Goal: Task Accomplishment & Management: Manage account settings

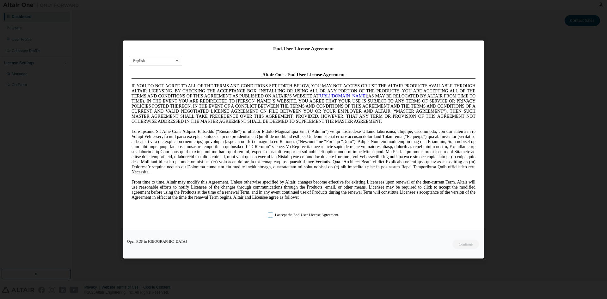
click at [269, 215] on label "I accept the End-User License Agreement." at bounding box center [304, 214] width 72 height 5
click at [469, 245] on button "Continue" at bounding box center [465, 244] width 27 height 9
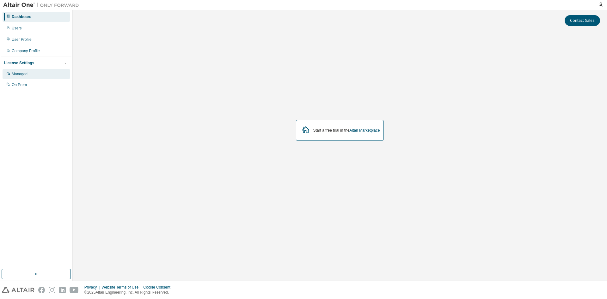
click at [34, 76] on div "Managed" at bounding box center [36, 74] width 67 height 10
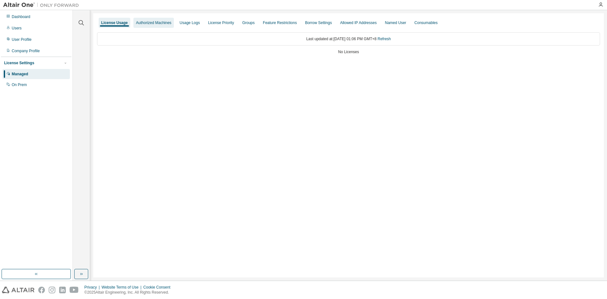
click at [142, 24] on div "Authorized Machines" at bounding box center [153, 22] width 35 height 5
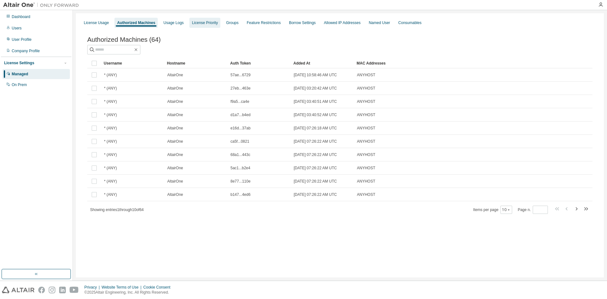
click at [208, 26] on div "License Priority" at bounding box center [205, 23] width 31 height 10
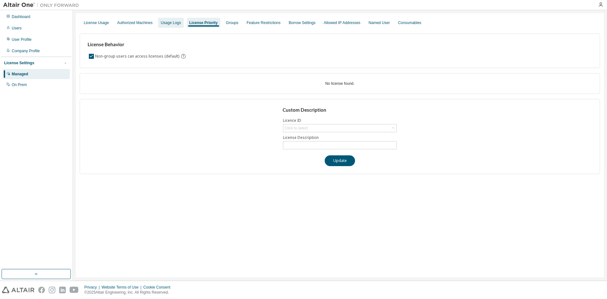
click at [174, 23] on div "Usage Logs" at bounding box center [171, 22] width 20 height 5
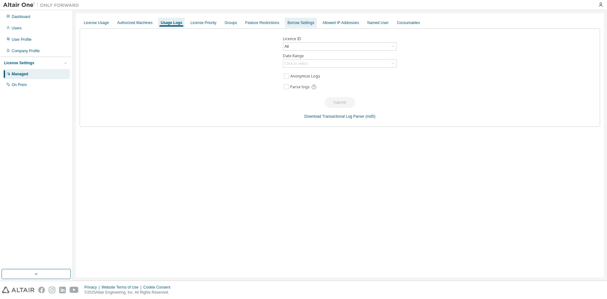
click at [288, 23] on div "Borrow Settings" at bounding box center [301, 22] width 27 height 5
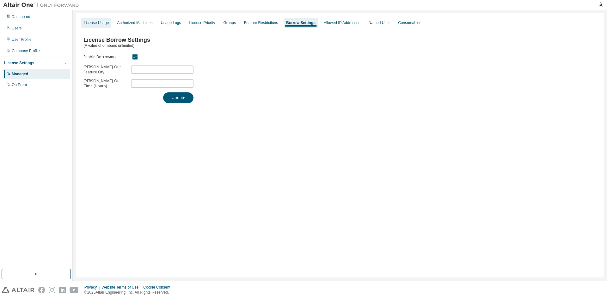
click at [103, 25] on div "License Usage" at bounding box center [96, 22] width 25 height 5
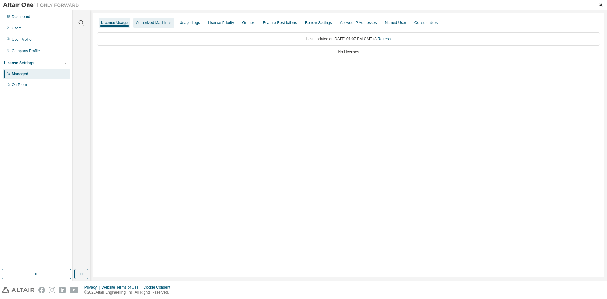
click at [141, 24] on div "Authorized Machines" at bounding box center [153, 22] width 35 height 5
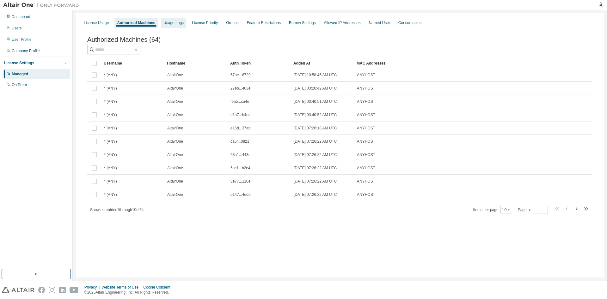
click at [166, 22] on div "Usage Logs" at bounding box center [174, 22] width 20 height 5
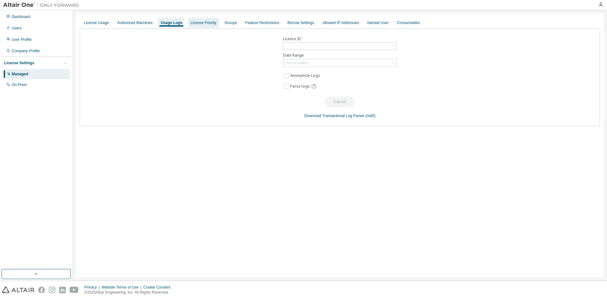
click at [196, 20] on div "License Priority" at bounding box center [203, 23] width 31 height 10
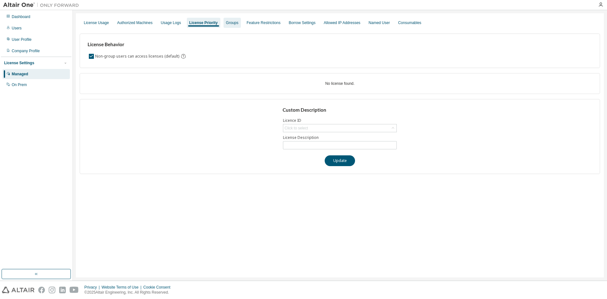
click at [226, 23] on div "Groups" at bounding box center [232, 22] width 12 height 5
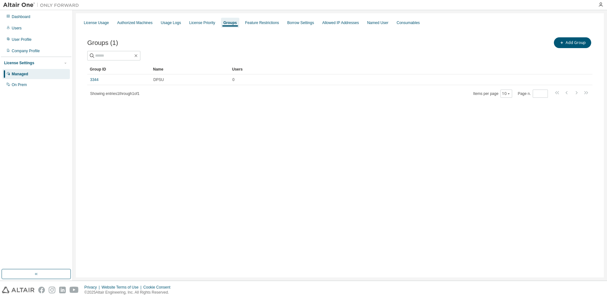
click at [232, 22] on div "Groups" at bounding box center [231, 22] width 14 height 5
click at [247, 25] on div "Feature Restrictions" at bounding box center [262, 22] width 34 height 5
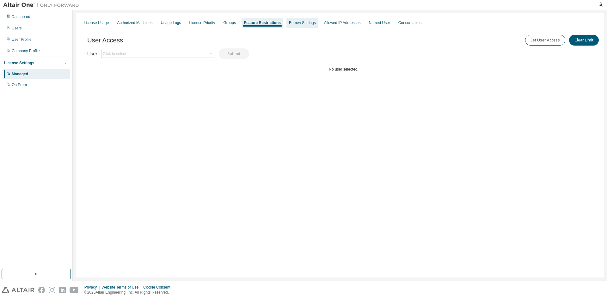
click at [287, 26] on div "Borrow Settings" at bounding box center [303, 23] width 32 height 10
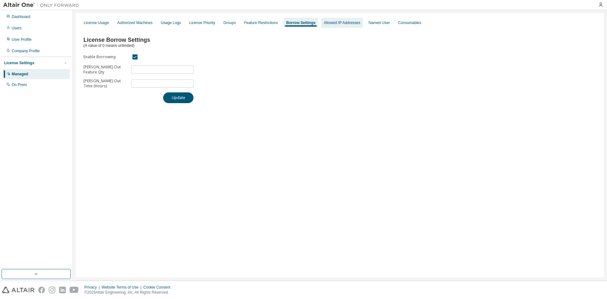
click at [326, 25] on div "Allowed IP Addresses" at bounding box center [342, 22] width 37 height 5
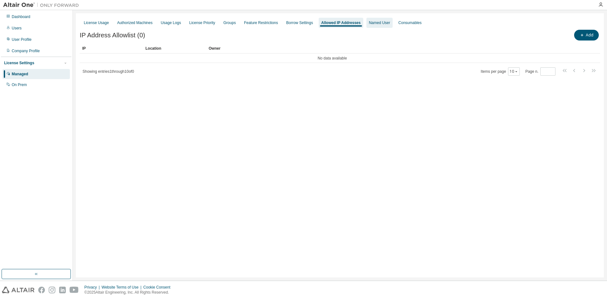
click at [369, 22] on div "Named User" at bounding box center [379, 22] width 21 height 5
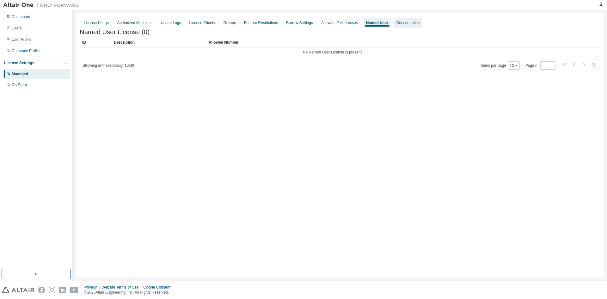
click at [397, 22] on div "Consumables" at bounding box center [408, 22] width 23 height 5
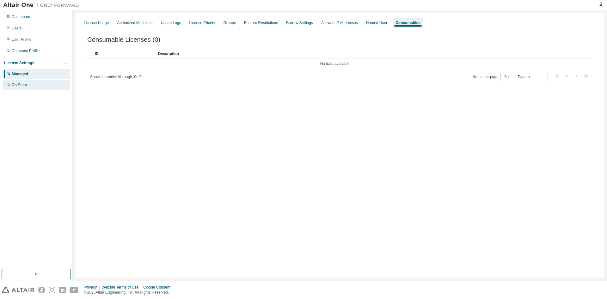
click at [41, 86] on div "On Prem" at bounding box center [36, 85] width 67 height 10
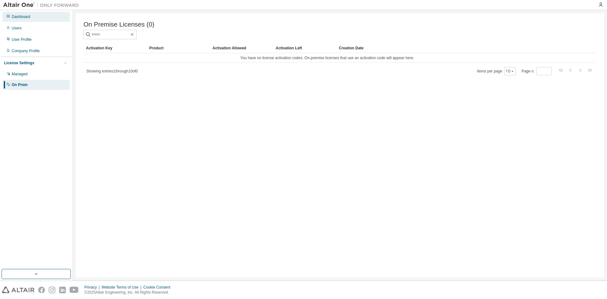
click at [22, 18] on div "Dashboard" at bounding box center [21, 16] width 19 height 5
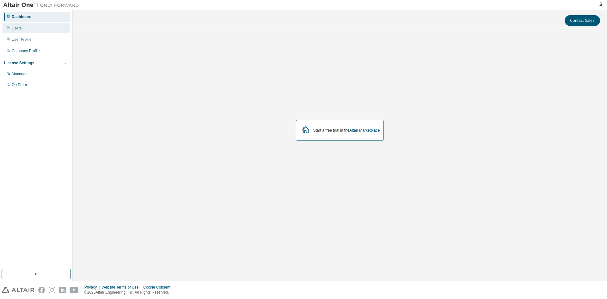
click at [27, 27] on div "Users" at bounding box center [36, 28] width 67 height 10
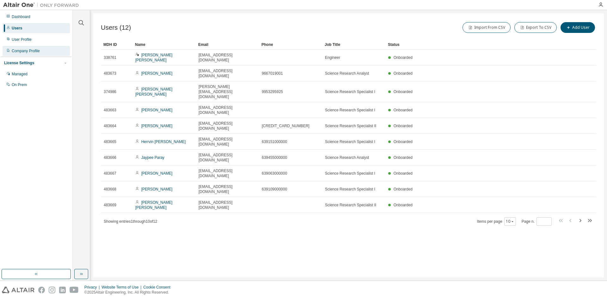
click at [17, 52] on div "Company Profile" at bounding box center [26, 50] width 28 height 5
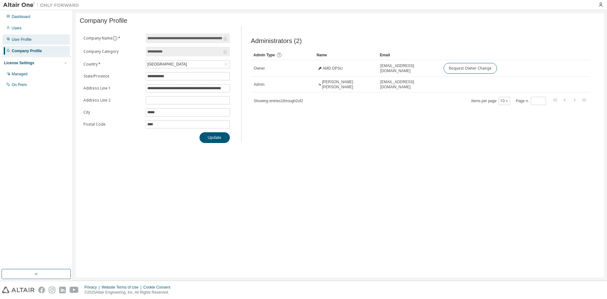
click at [18, 40] on div "User Profile" at bounding box center [22, 39] width 20 height 5
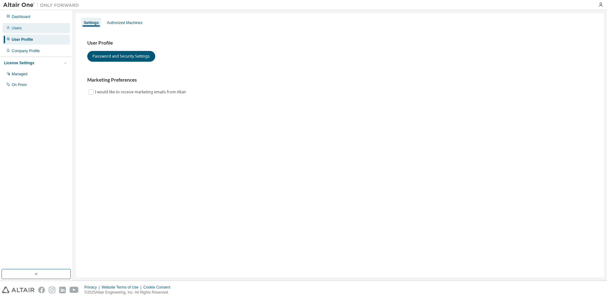
click at [21, 28] on div "Users" at bounding box center [36, 28] width 67 height 10
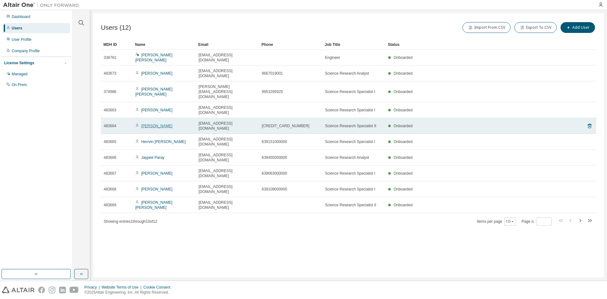
click at [157, 124] on link "Richard Avila" at bounding box center [156, 126] width 31 height 4
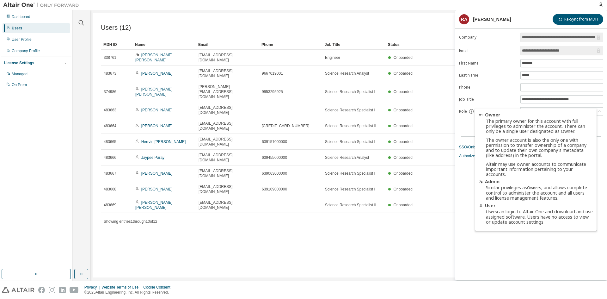
click at [470, 109] on icon at bounding box center [472, 112] width 6 height 6
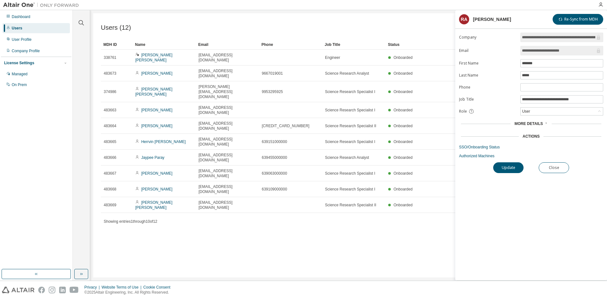
click at [414, 194] on div "Users (12) Import From CSV Export To CSV Add User Clear Load Save Save As Field…" at bounding box center [348, 145] width 511 height 264
click at [22, 26] on div "Users" at bounding box center [36, 28] width 67 height 10
click at [16, 84] on div "On Prem" at bounding box center [19, 84] width 15 height 5
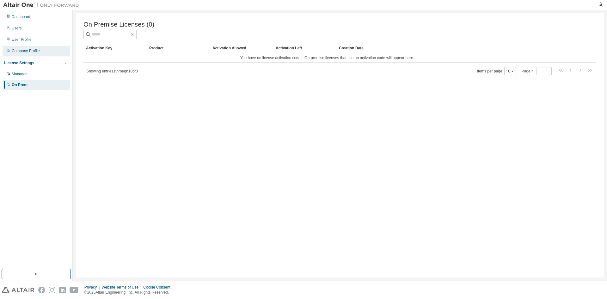
click at [40, 52] on div "Company Profile" at bounding box center [36, 51] width 67 height 10
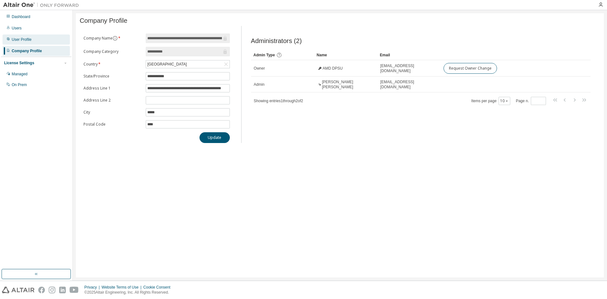
click at [23, 42] on div "User Profile" at bounding box center [36, 39] width 67 height 10
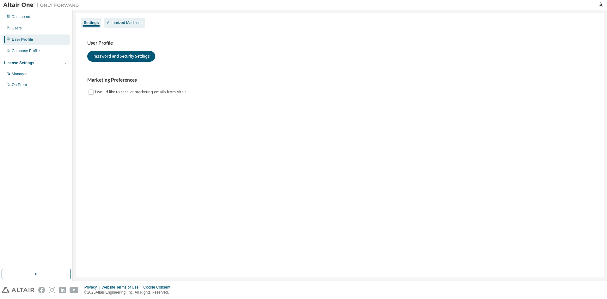
click at [118, 23] on div "Authorized Machines" at bounding box center [124, 22] width 35 height 5
click at [124, 24] on div "Authorized Machines" at bounding box center [124, 22] width 35 height 5
click at [132, 24] on div "Authorized Machines" at bounding box center [124, 22] width 35 height 5
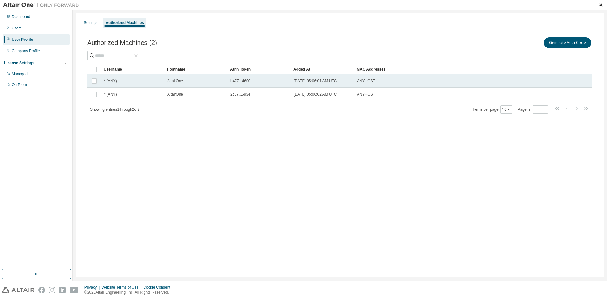
click at [284, 83] on div "b477...4600" at bounding box center [260, 80] width 58 height 5
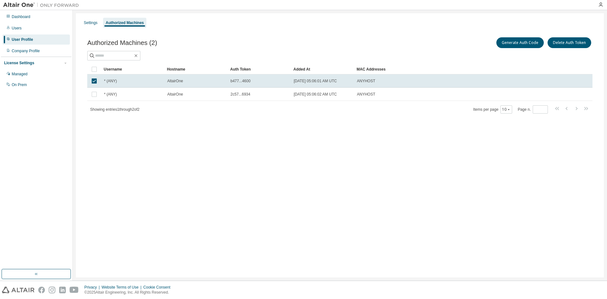
click at [284, 83] on div "b477...4600" at bounding box center [260, 80] width 58 height 5
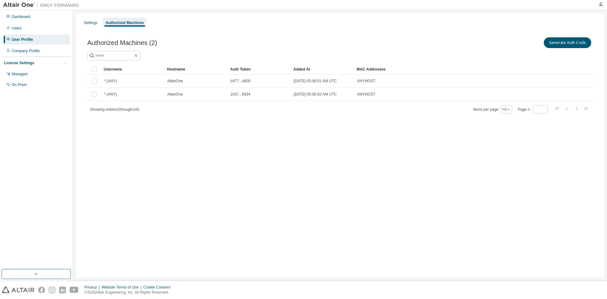
click at [284, 83] on div "b477...4600" at bounding box center [260, 80] width 58 height 5
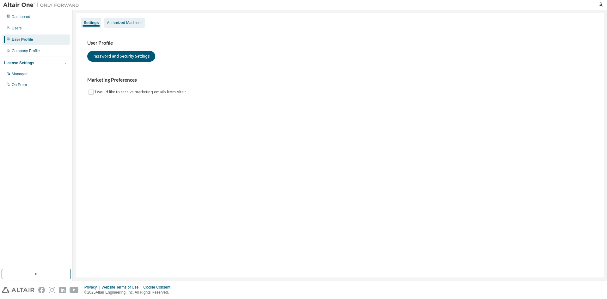
click at [115, 24] on div "Authorized Machines" at bounding box center [124, 22] width 35 height 5
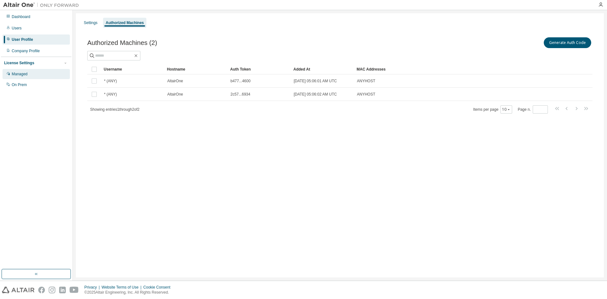
click at [36, 76] on div "Managed" at bounding box center [36, 74] width 67 height 10
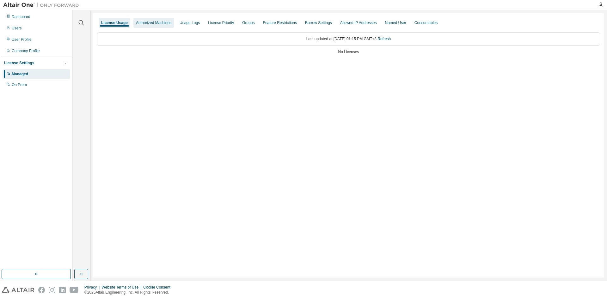
click at [159, 21] on div "Authorized Machines" at bounding box center [153, 22] width 35 height 5
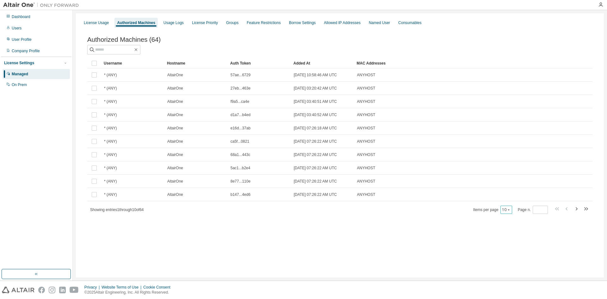
click at [509, 212] on icon "button" at bounding box center [509, 210] width 4 height 4
click at [510, 248] on div "100" at bounding box center [527, 250] width 51 height 8
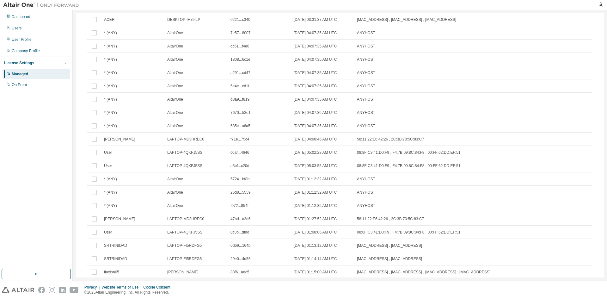
scroll to position [676, 0]
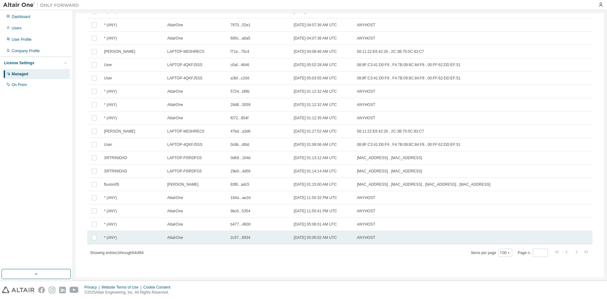
click at [130, 237] on div "* (ANY)" at bounding box center [133, 237] width 58 height 5
click at [187, 240] on div "AltairOne" at bounding box center [196, 237] width 58 height 5
click at [233, 242] on td "2c57...6934" at bounding box center [259, 237] width 63 height 13
click at [238, 240] on span "2c57...6934" at bounding box center [241, 237] width 20 height 5
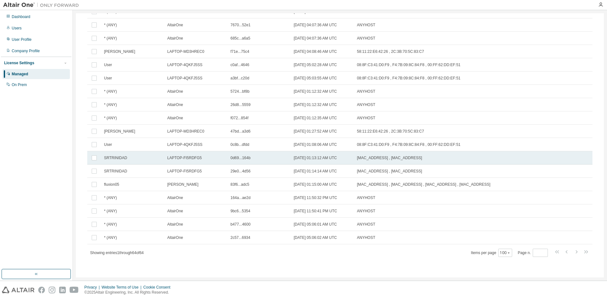
scroll to position [423, 0]
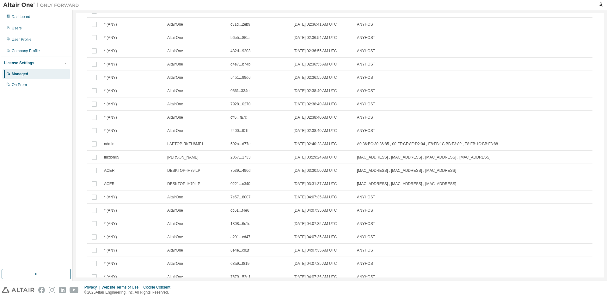
click at [47, 152] on div "Dashboard Users User Profile Company Profile License Settings Managed On Prem" at bounding box center [36, 139] width 71 height 257
click at [34, 84] on div "On Prem" at bounding box center [36, 85] width 67 height 10
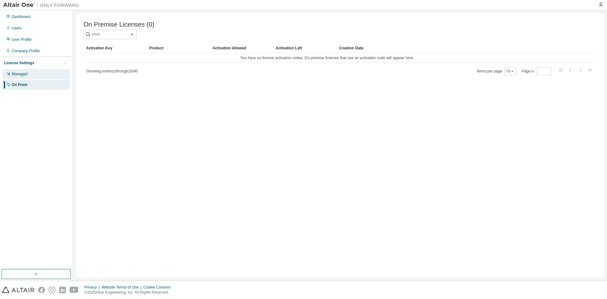
click at [16, 74] on div "Managed" at bounding box center [20, 74] width 16 height 5
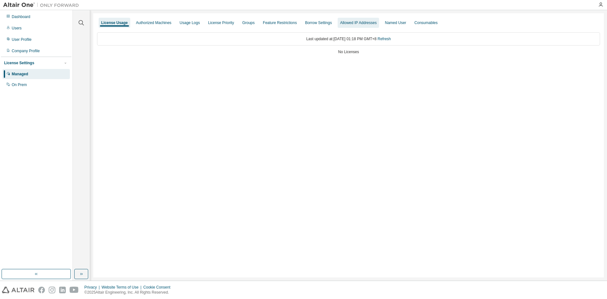
click at [349, 28] on div "Allowed IP Addresses" at bounding box center [359, 23] width 42 height 10
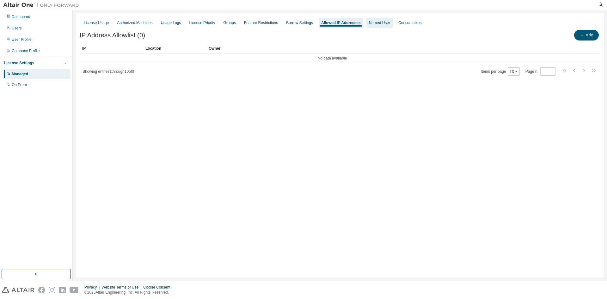
click at [377, 26] on div "Named User" at bounding box center [380, 23] width 26 height 10
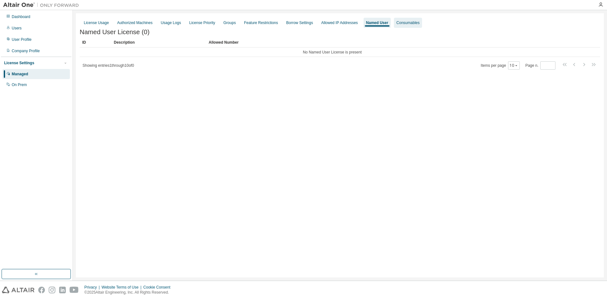
click at [395, 27] on div "Consumables" at bounding box center [408, 23] width 28 height 10
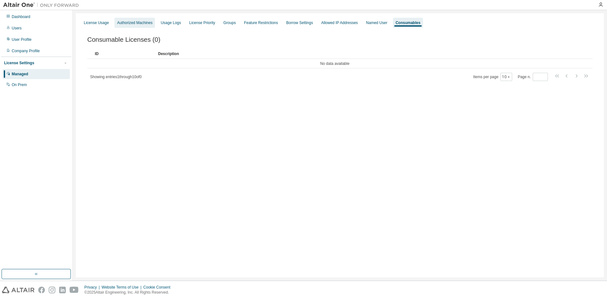
click at [139, 26] on div "Authorized Machines" at bounding box center [135, 23] width 40 height 10
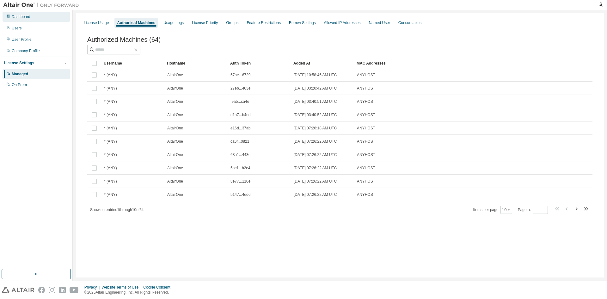
click at [32, 18] on div "Dashboard" at bounding box center [36, 17] width 67 height 10
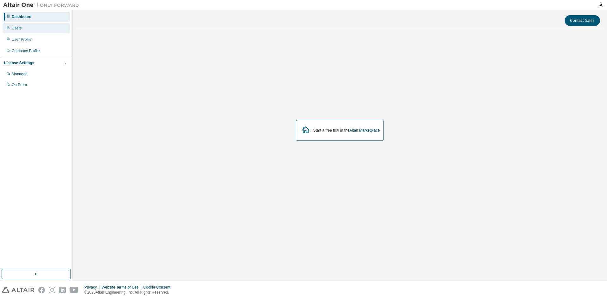
click at [15, 29] on div "Users" at bounding box center [17, 28] width 10 height 5
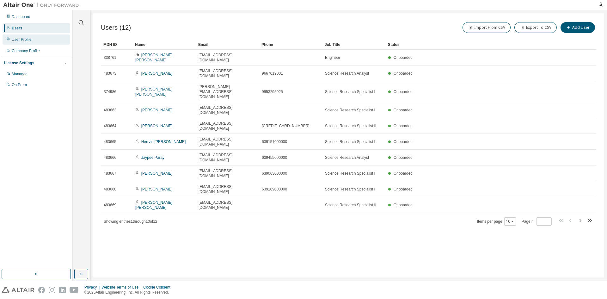
click at [23, 41] on div "User Profile" at bounding box center [22, 39] width 20 height 5
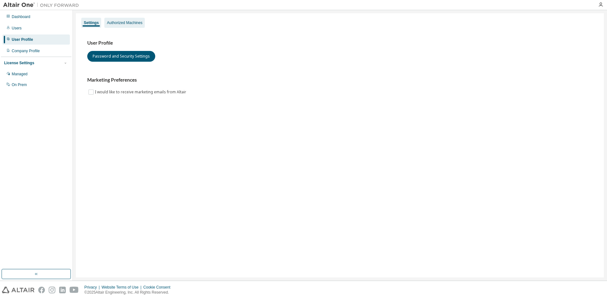
click at [117, 23] on div "Authorized Machines" at bounding box center [124, 22] width 35 height 5
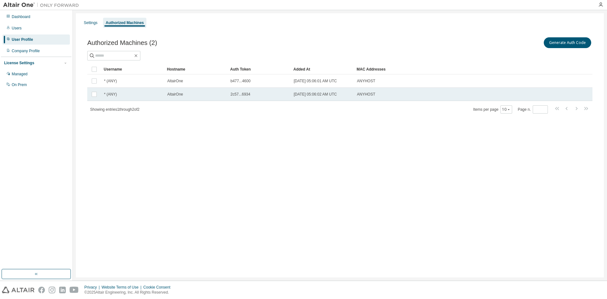
click at [314, 96] on span "[DATE] 05:06:02 AM UTC" at bounding box center [315, 94] width 43 height 5
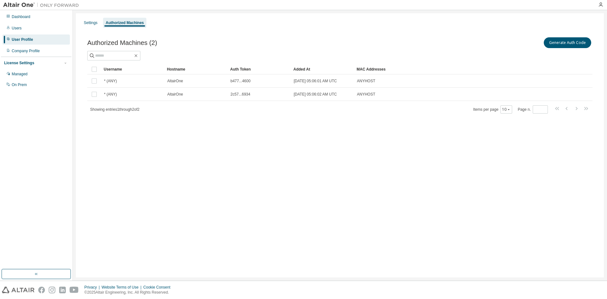
click at [148, 146] on div "Settings Authorized Machines Authorized Machines (2) Generate Auth Code Clear L…" at bounding box center [340, 145] width 528 height 264
click at [22, 73] on div "Managed" at bounding box center [20, 74] width 16 height 5
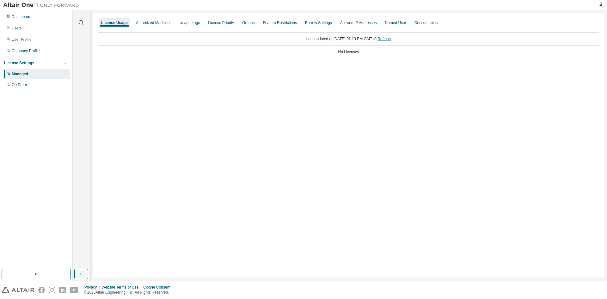
click at [391, 40] on link "Refresh" at bounding box center [384, 39] width 13 height 4
click at [391, 39] on link "Refresh" at bounding box center [384, 39] width 13 height 4
click at [184, 22] on div "Usage Logs" at bounding box center [190, 22] width 20 height 5
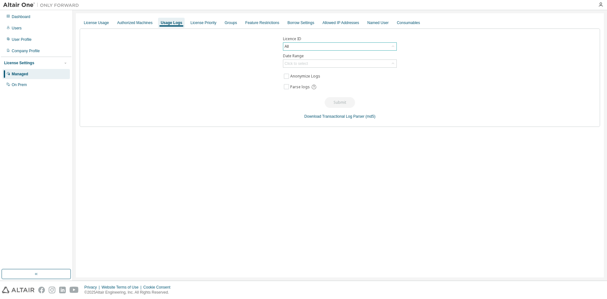
click at [393, 47] on icon at bounding box center [393, 46] width 6 height 6
click at [467, 66] on div "Licence ID All All 113839 - AU Enterprise Suite (Expired) Date Range Click to s…" at bounding box center [340, 77] width 521 height 98
click at [394, 64] on icon at bounding box center [393, 63] width 6 height 6
click at [452, 78] on div "Licence ID All Date Range Click to select Last 30 days Year to date Custom Date…" at bounding box center [340, 77] width 521 height 98
click at [208, 25] on div "License Priority" at bounding box center [203, 22] width 26 height 5
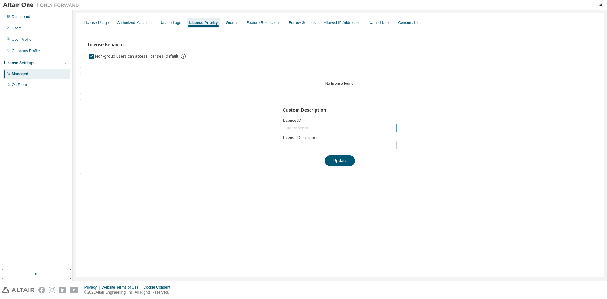
click at [394, 128] on icon at bounding box center [393, 128] width 6 height 6
click at [438, 131] on div "Custom Description Licence ID Click to select License Description Update" at bounding box center [340, 136] width 521 height 75
click at [229, 20] on div "Groups" at bounding box center [232, 22] width 12 height 5
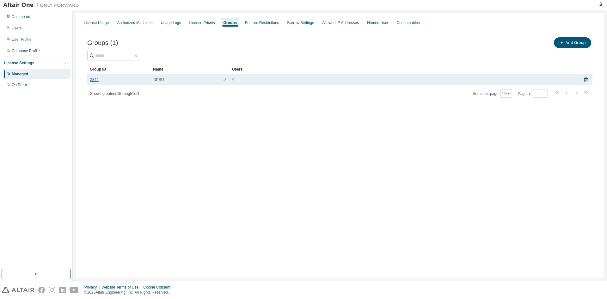
click at [94, 80] on link "3344" at bounding box center [94, 79] width 9 height 5
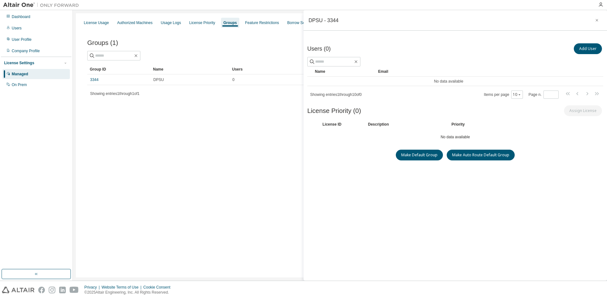
click at [209, 102] on div "Groups (1) Add Group Clear Load Save Save As Field Operator Value Select filter…" at bounding box center [340, 71] width 521 height 86
click at [595, 22] on icon "button" at bounding box center [597, 20] width 4 height 5
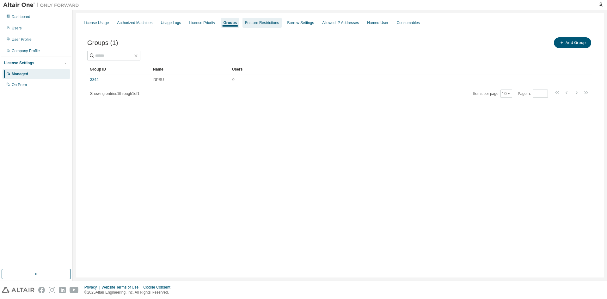
click at [264, 23] on div "Feature Restrictions" at bounding box center [262, 22] width 34 height 5
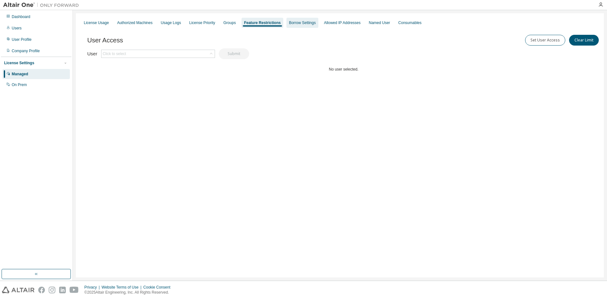
click at [300, 25] on div "Borrow Settings" at bounding box center [302, 22] width 27 height 5
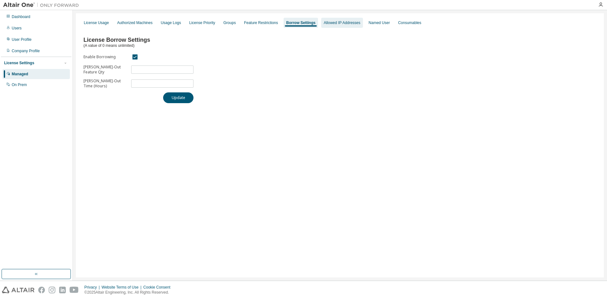
click at [333, 26] on div "Allowed IP Addresses" at bounding box center [342, 23] width 42 height 10
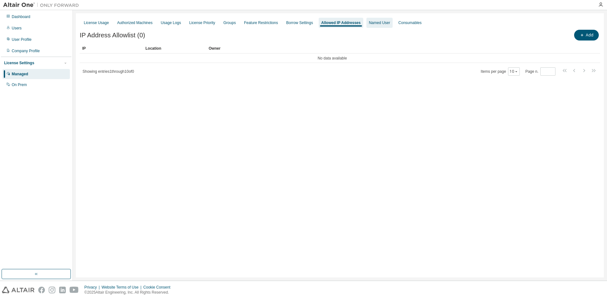
click at [377, 22] on div "Named User" at bounding box center [379, 22] width 21 height 5
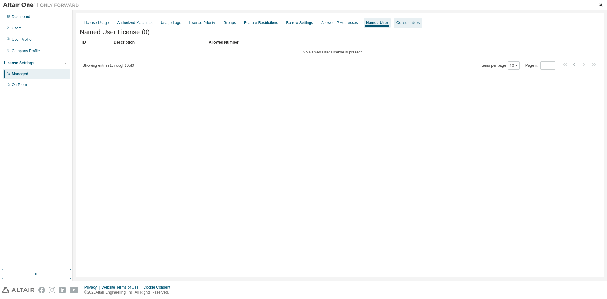
click at [397, 23] on div "Consumables" at bounding box center [408, 22] width 23 height 5
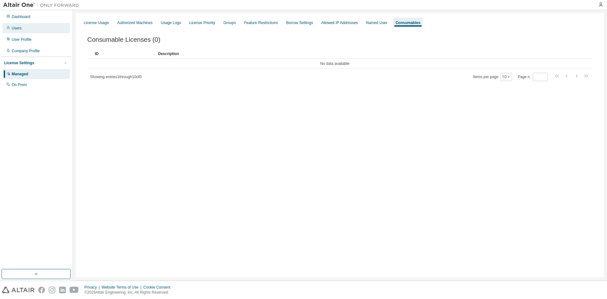
click at [19, 25] on div "Users" at bounding box center [36, 28] width 67 height 10
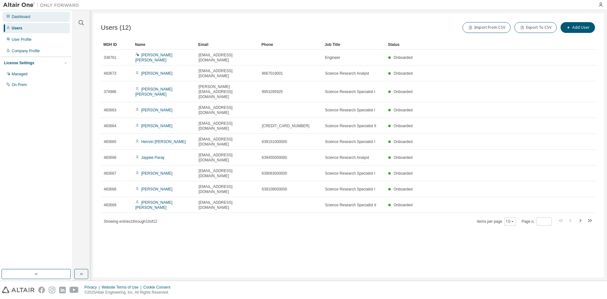
click at [26, 18] on div "Dashboard" at bounding box center [21, 16] width 19 height 5
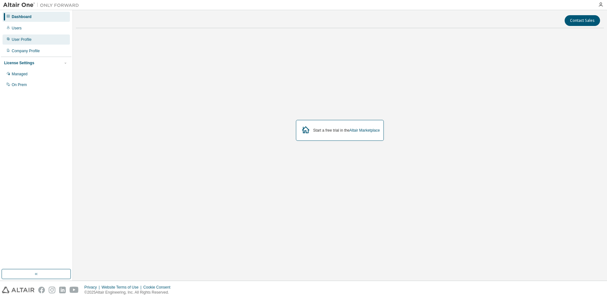
click at [41, 38] on div "User Profile" at bounding box center [36, 39] width 67 height 10
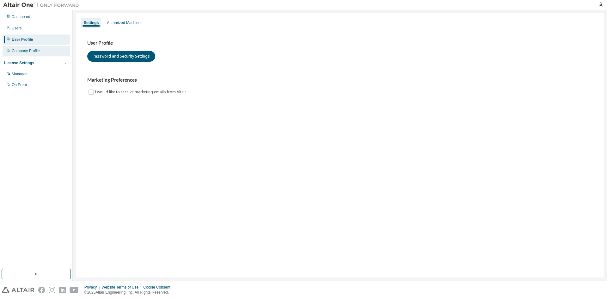
click at [36, 51] on div "Company Profile" at bounding box center [26, 50] width 28 height 5
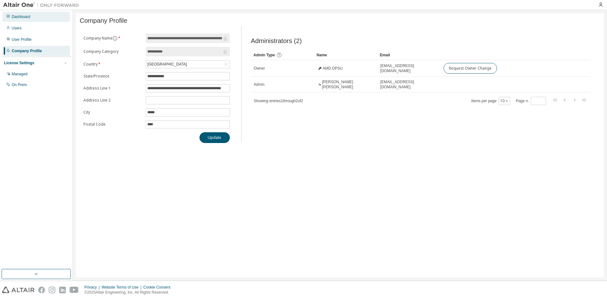
click at [34, 18] on div "Dashboard" at bounding box center [36, 17] width 67 height 10
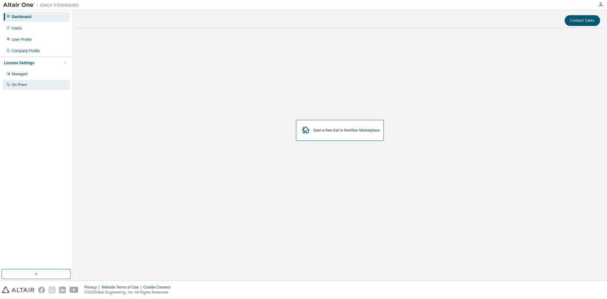
click at [21, 89] on div "On Prem" at bounding box center [36, 85] width 67 height 10
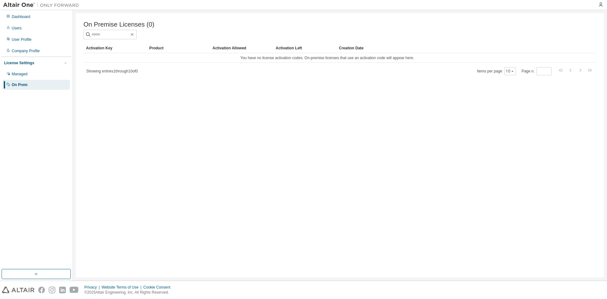
click at [158, 49] on div "Product" at bounding box center [178, 48] width 58 height 10
click at [159, 50] on div "Product" at bounding box center [178, 48] width 58 height 10
click at [37, 75] on div "Managed" at bounding box center [36, 74] width 67 height 10
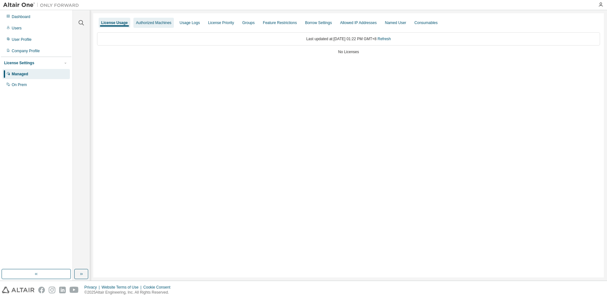
click at [147, 21] on div "Authorized Machines" at bounding box center [153, 22] width 35 height 5
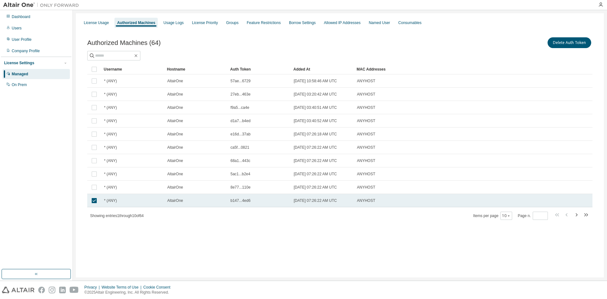
click at [94, 197] on td at bounding box center [94, 200] width 14 height 13
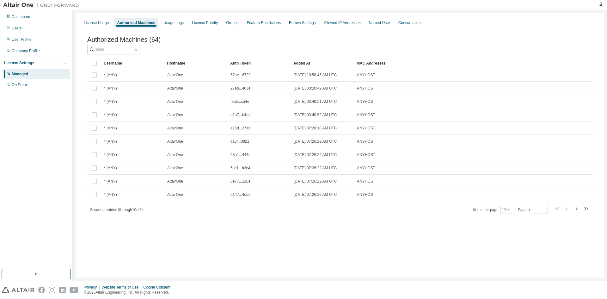
click at [586, 210] on icon "button" at bounding box center [586, 208] width 2 height 3
type input "*"
click at [588, 212] on icon "button" at bounding box center [586, 209] width 8 height 8
type input "*"
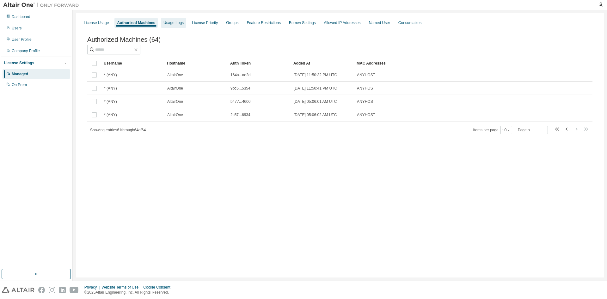
click at [170, 25] on div "Usage Logs" at bounding box center [173, 23] width 25 height 10
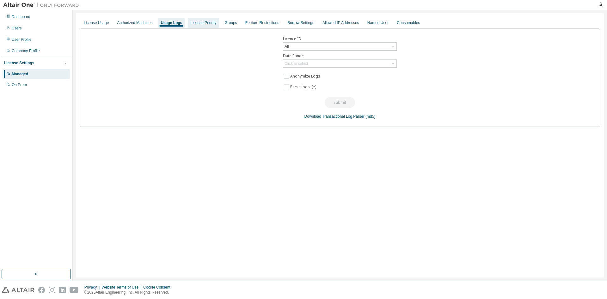
click at [196, 26] on div "License Priority" at bounding box center [203, 23] width 31 height 10
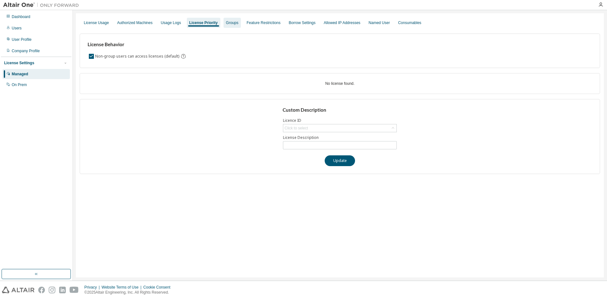
click at [226, 22] on div "Groups" at bounding box center [232, 22] width 12 height 5
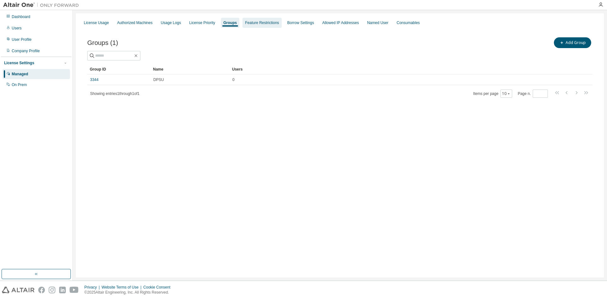
click at [250, 23] on div "Feature Restrictions" at bounding box center [262, 22] width 34 height 5
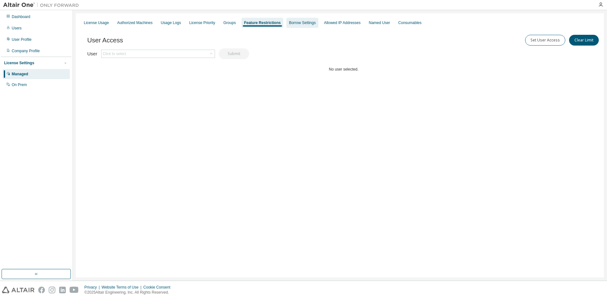
click at [287, 24] on div "Borrow Settings" at bounding box center [303, 23] width 32 height 10
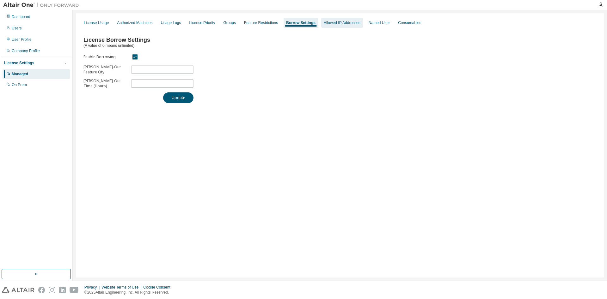
click at [336, 25] on div "Allowed IP Addresses" at bounding box center [342, 22] width 37 height 5
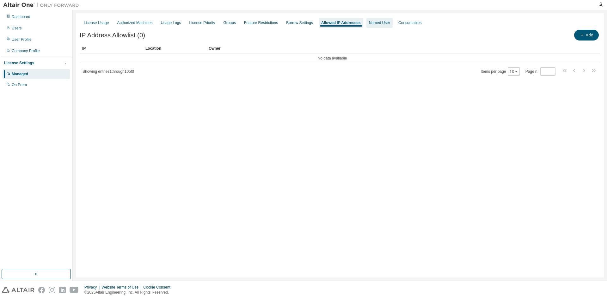
click at [369, 25] on div "Named User" at bounding box center [379, 22] width 21 height 5
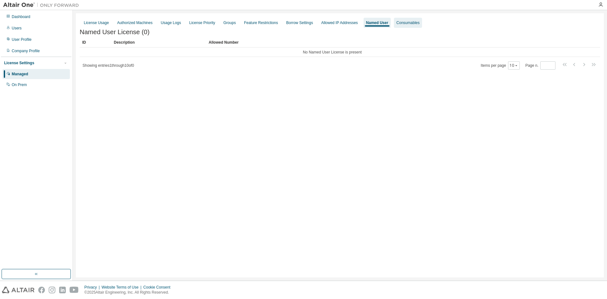
click at [397, 25] on div "Consumables" at bounding box center [408, 23] width 28 height 10
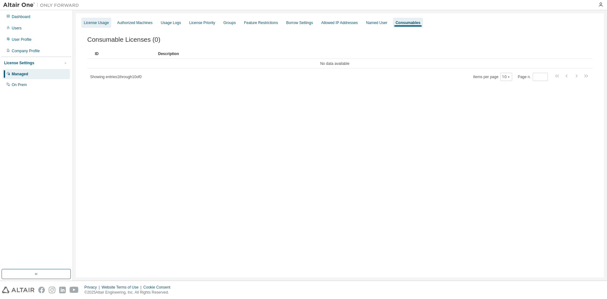
click at [96, 25] on div "License Usage" at bounding box center [96, 22] width 25 height 5
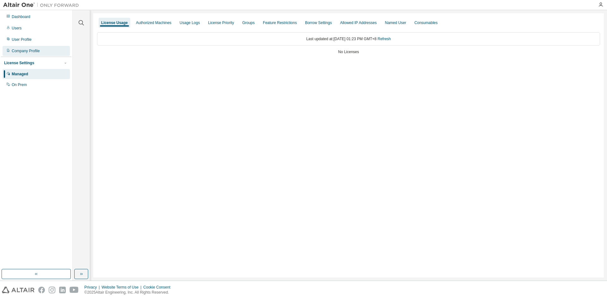
click at [24, 51] on div "Company Profile" at bounding box center [26, 50] width 28 height 5
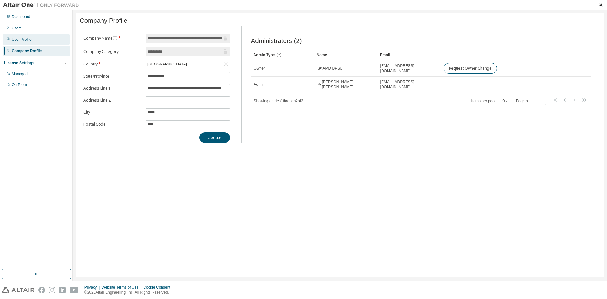
click at [20, 42] on div "User Profile" at bounding box center [36, 39] width 67 height 10
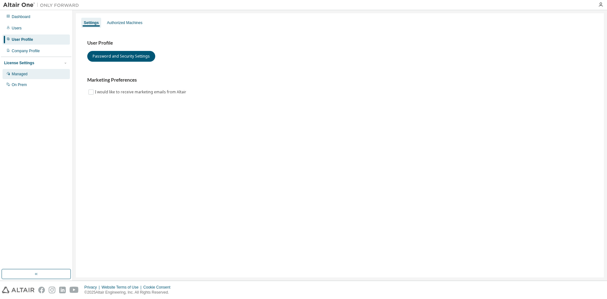
click at [31, 74] on div "Managed" at bounding box center [36, 74] width 67 height 10
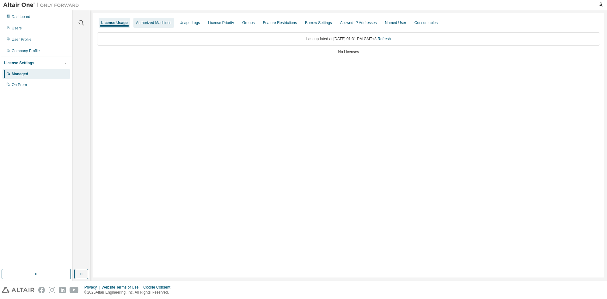
click at [150, 21] on div "Authorized Machines" at bounding box center [153, 22] width 35 height 5
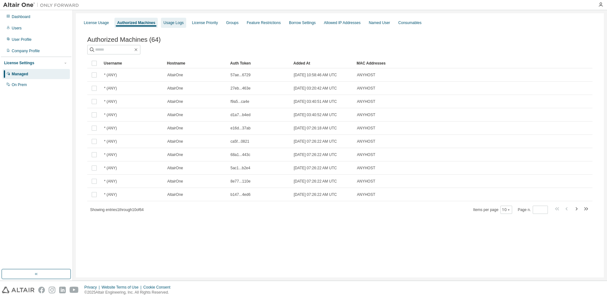
click at [174, 24] on div "Usage Logs" at bounding box center [174, 22] width 20 height 5
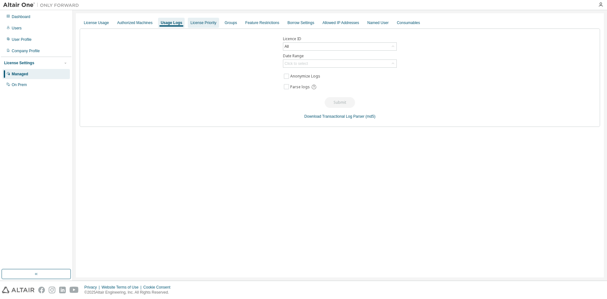
click at [202, 26] on div "License Priority" at bounding box center [203, 23] width 31 height 10
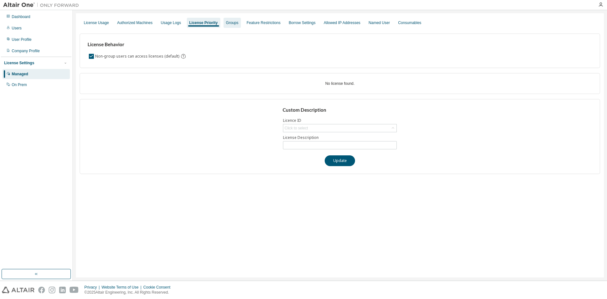
click at [226, 21] on div "Groups" at bounding box center [232, 22] width 12 height 5
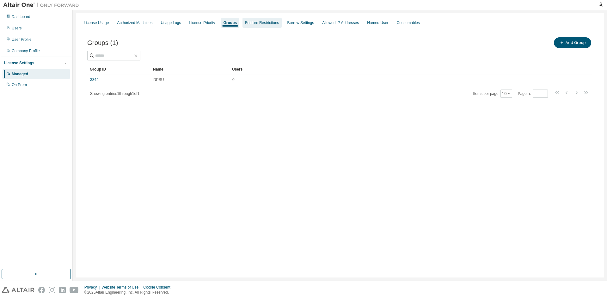
click at [249, 22] on div "Feature Restrictions" at bounding box center [262, 22] width 34 height 5
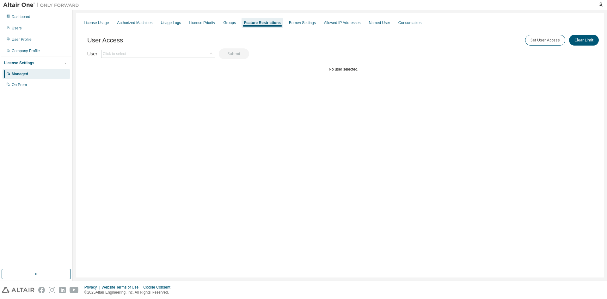
click at [280, 26] on div "License Usage Authorized Machines Usage Logs License Priority Groups Feature Re…" at bounding box center [340, 22] width 521 height 11
click at [290, 26] on div "Borrow Settings" at bounding box center [303, 23] width 32 height 10
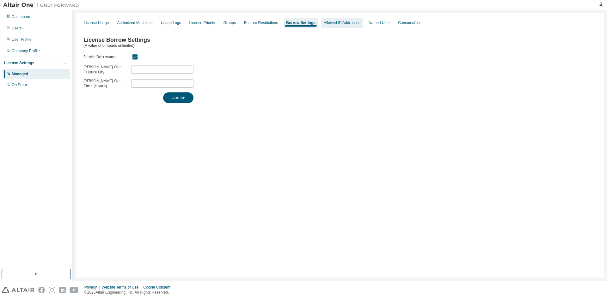
click at [332, 23] on div "Allowed IP Addresses" at bounding box center [342, 22] width 37 height 5
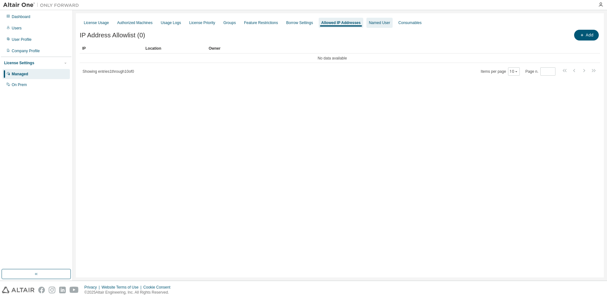
click at [369, 24] on div "Named User" at bounding box center [379, 22] width 21 height 5
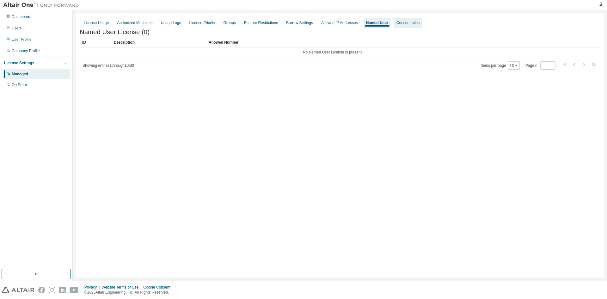
click at [394, 24] on div "Consumables" at bounding box center [408, 23] width 28 height 10
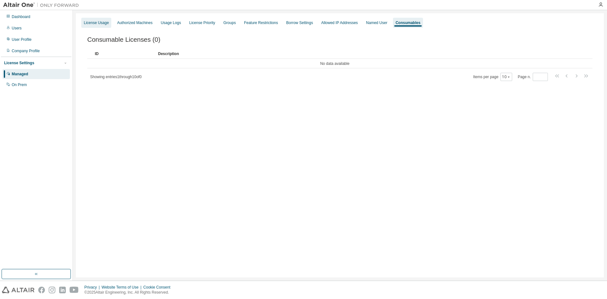
click at [92, 25] on div "License Usage" at bounding box center [96, 22] width 25 height 5
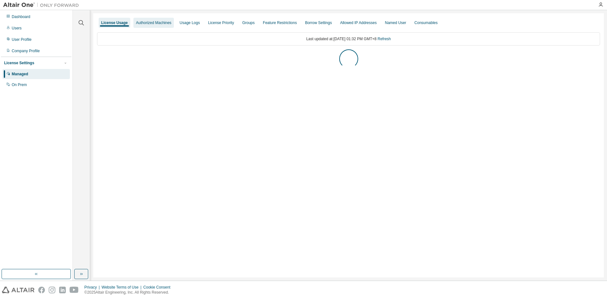
click at [150, 27] on div "Authorized Machines" at bounding box center [154, 23] width 40 height 10
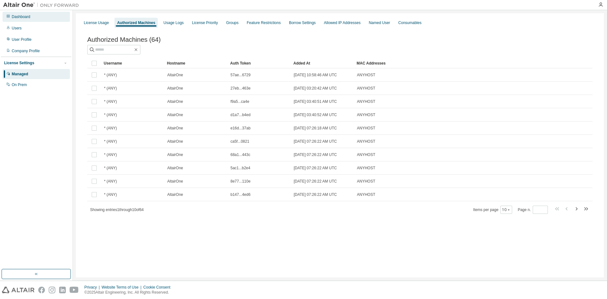
click at [25, 17] on div "Dashboard" at bounding box center [21, 16] width 19 height 5
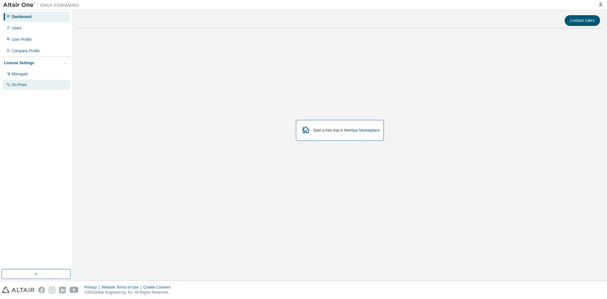
click at [13, 83] on div "On Prem" at bounding box center [19, 84] width 15 height 5
